Goal: Task Accomplishment & Management: Complete application form

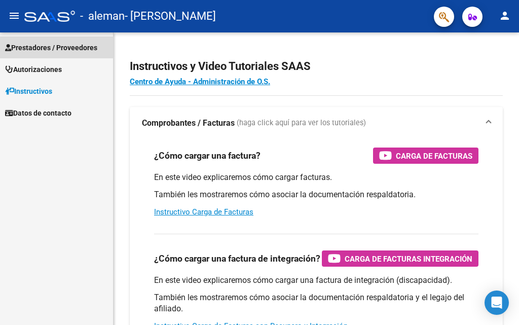
click at [41, 49] on span "Prestadores / Proveedores" at bounding box center [51, 47] width 92 height 11
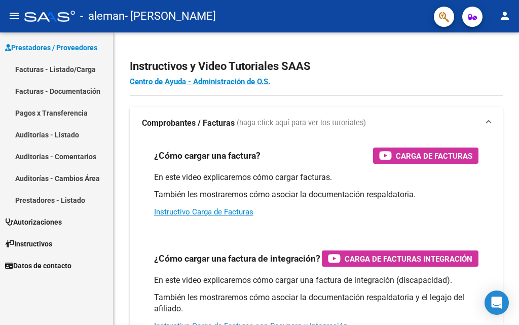
click at [56, 67] on link "Facturas - Listado/Carga" at bounding box center [56, 69] width 113 height 22
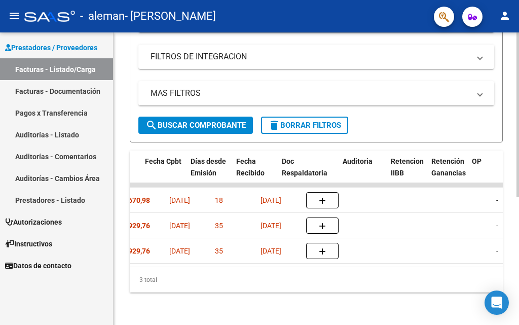
scroll to position [0, 561]
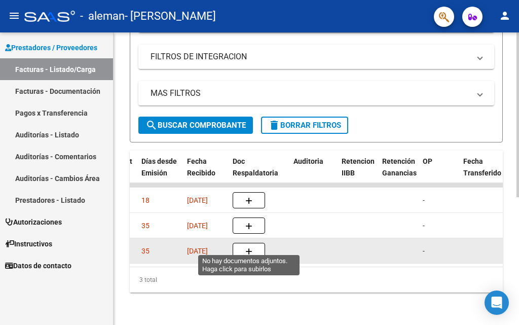
click at [247, 248] on icon "button" at bounding box center [248, 252] width 7 height 8
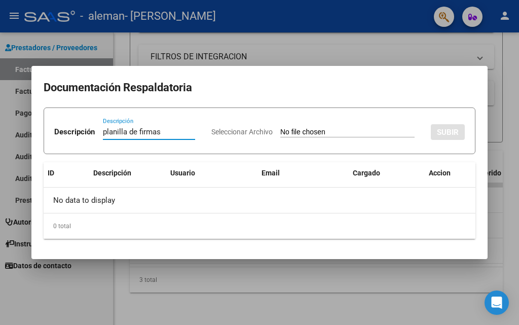
type input "planilla de firmas"
click at [211, 136] on app-file-uploader "Seleccionar Archivo" at bounding box center [316, 131] width 211 height 9
click at [280, 137] on input "Seleccionar Archivo" at bounding box center [347, 133] width 134 height 10
type input "C:\fakepath\firmas mayo.pdf"
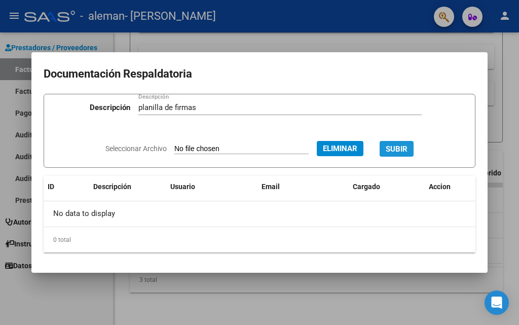
click at [407, 151] on span "SUBIR" at bounding box center [396, 148] width 22 height 9
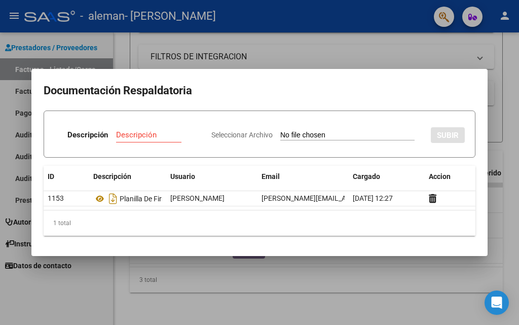
click at [192, 130] on input "Descripción" at bounding box center [154, 134] width 76 height 9
click at [314, 85] on h2 "Documentación Respaldatoria" at bounding box center [260, 90] width 432 height 19
click at [192, 130] on input "Descripción" at bounding box center [154, 134] width 76 height 9
click at [108, 129] on p "Descripción" at bounding box center [87, 135] width 41 height 12
click at [192, 130] on input "Descripción" at bounding box center [154, 134] width 76 height 9
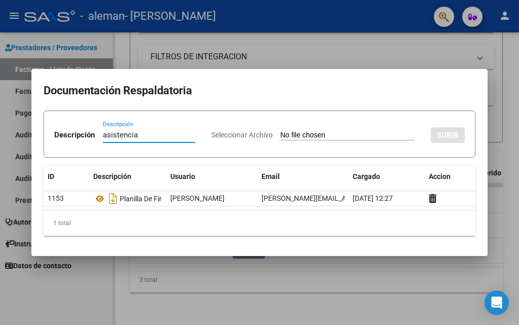
type input "asistencia"
click at [195, 127] on div "asistencia Descripción" at bounding box center [149, 139] width 92 height 25
click at [344, 243] on mat-dialog-content "Documentación Respaldatoria Descripción asistencia Descripción Seleccionar Arch…" at bounding box center [259, 162] width 456 height 162
click at [341, 69] on mat-dialog-container "Documentación Respaldatoria Descripción asistencia Descripción Seleccionar Arch…" at bounding box center [259, 162] width 456 height 186
click at [393, 36] on div at bounding box center [259, 162] width 519 height 325
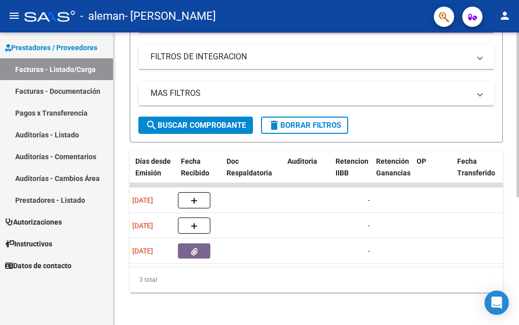
scroll to position [0, 567]
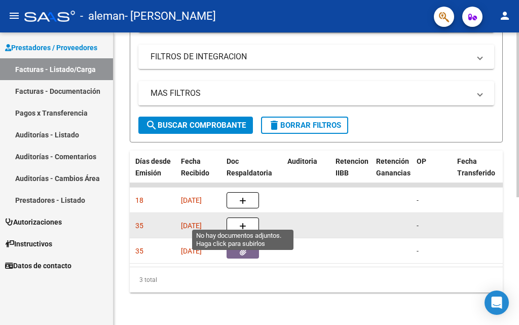
click at [247, 218] on button "button" at bounding box center [242, 225] width 32 height 16
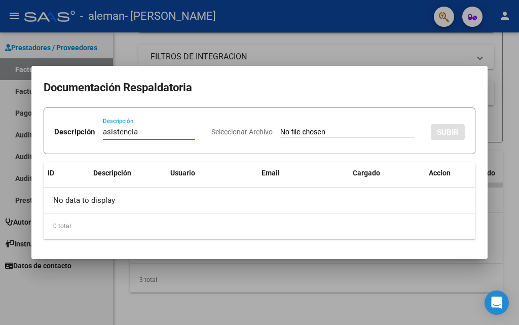
type input "asistencia"
click at [280, 137] on input "Seleccionar Archivo" at bounding box center [347, 133] width 134 height 10
type input "C:\fakepath\firmas junio.pdf"
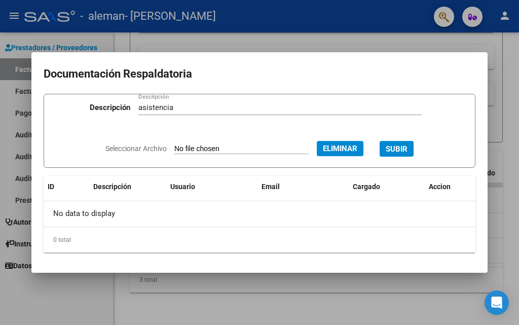
click at [407, 150] on span "SUBIR" at bounding box center [396, 148] width 22 height 9
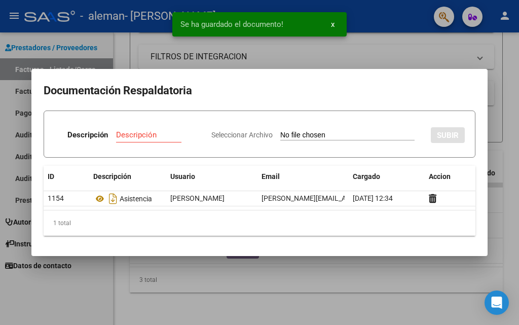
click at [192, 130] on input "Descripción" at bounding box center [154, 134] width 76 height 9
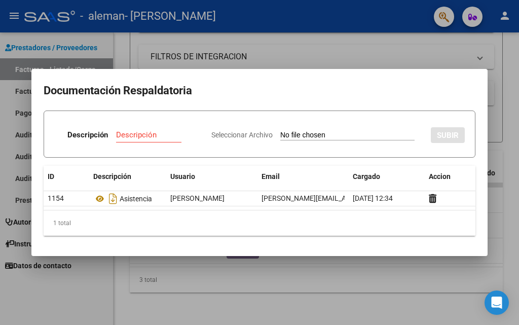
click at [294, 291] on div at bounding box center [259, 162] width 519 height 325
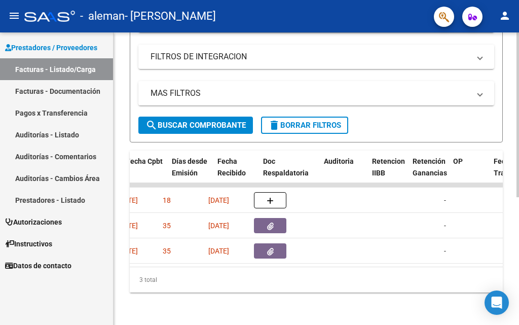
scroll to position [0, 491]
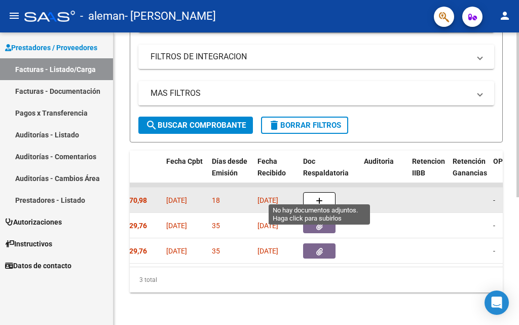
click at [326, 192] on button "button" at bounding box center [319, 200] width 32 height 16
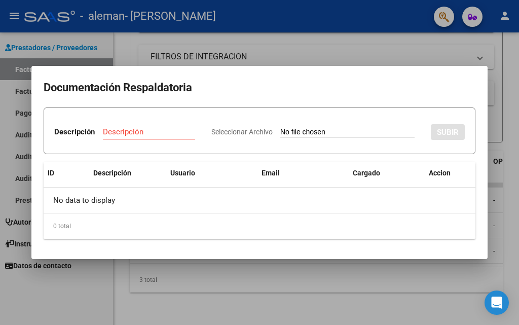
click at [280, 137] on input "Seleccionar Archivo" at bounding box center [347, 133] width 134 height 10
type input "C:\fakepath\firmas julio.pdf"
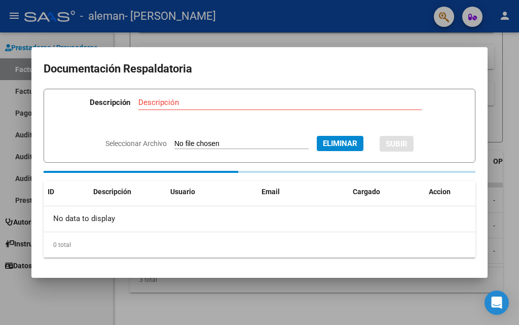
click at [175, 106] on input "Descripción" at bounding box center [279, 102] width 283 height 9
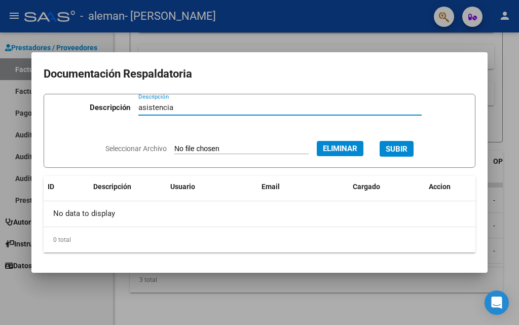
type input "asistencia"
click at [407, 145] on span "SUBIR" at bounding box center [396, 148] width 22 height 9
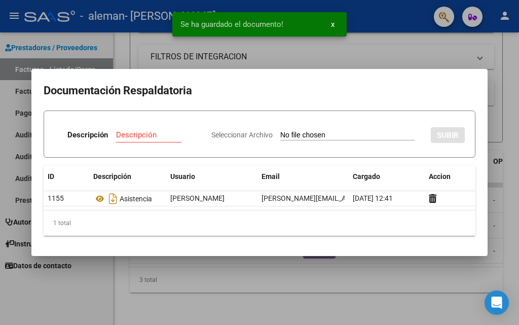
click at [192, 130] on input "Descripción" at bounding box center [154, 134] width 76 height 9
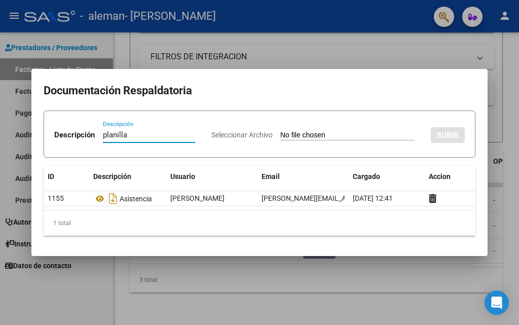
type input "planilla"
drag, startPoint x: 363, startPoint y: 143, endPoint x: 353, endPoint y: 141, distance: 10.0
click at [360, 143] on div "Seleccionar Archivo SUBIR" at bounding box center [337, 133] width 253 height 29
click at [444, 255] on mat-dialog-container "Documentación Respaldatoria Descripción planilla Descripción Seleccionar Archiv…" at bounding box center [259, 162] width 456 height 186
click at [508, 75] on div at bounding box center [259, 162] width 519 height 325
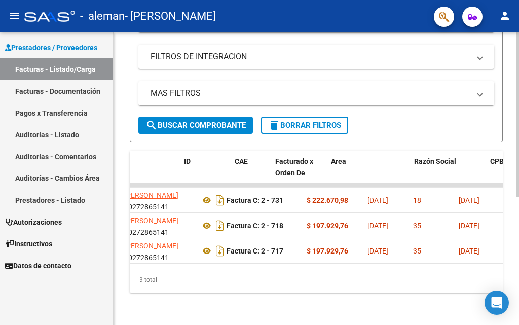
scroll to position [0, 0]
